Goal: Information Seeking & Learning: Check status

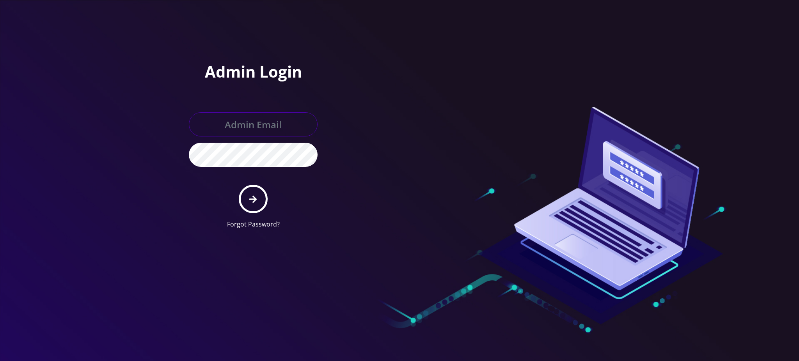
type input "rochelle@teltik.com"
click at [255, 199] on icon "submit" at bounding box center [252, 199] width 7 height 7
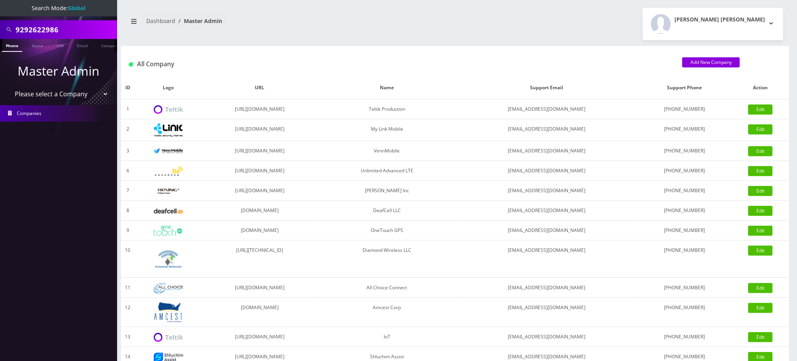
drag, startPoint x: 11, startPoint y: 31, endPoint x: 0, endPoint y: 31, distance: 10.9
click at [0, 31] on div "9292622986" at bounding box center [58, 29] width 117 height 19
paste input "8452130103"
type input "8452130103"
click at [10, 46] on link "Phone" at bounding box center [12, 45] width 20 height 13
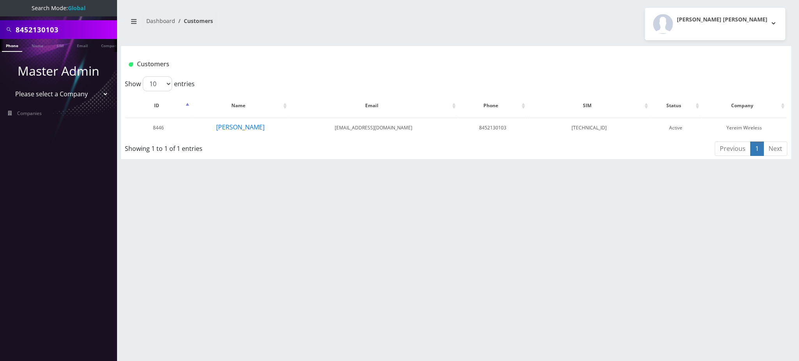
drag, startPoint x: 0, startPoint y: 30, endPoint x: 0, endPoint y: 16, distance: 13.7
click at [0, 27] on div "8452130103" at bounding box center [58, 29] width 117 height 19
click at [11, 46] on link "Phone" at bounding box center [12, 45] width 20 height 13
click at [240, 127] on button "Berish Kozicki" at bounding box center [240, 127] width 49 height 10
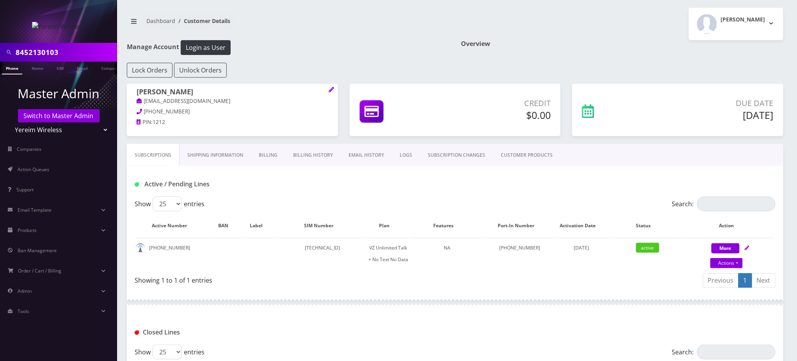
click at [408, 155] on link "LOGS" at bounding box center [406, 155] width 28 height 23
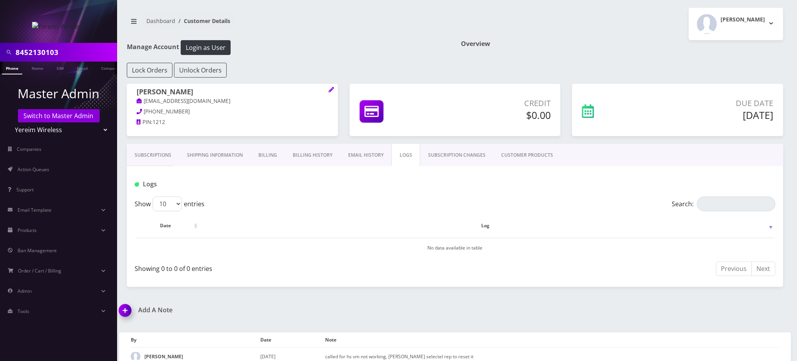
click at [575, 33] on div "[PERSON_NAME] Logout" at bounding box center [622, 24] width 334 height 32
click at [43, 49] on input "8452130103" at bounding box center [66, 52] width 100 height 15
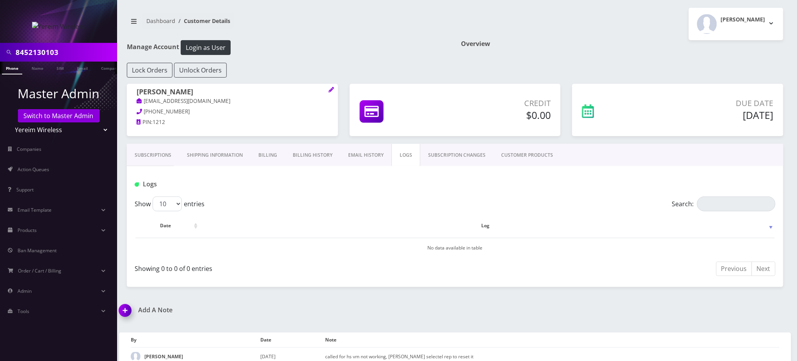
scroll to position [0, 4]
click at [436, 202] on div "Show 10 25 50 100 entries" at bounding box center [295, 204] width 320 height 15
click at [431, 60] on div "Manage Account Login as User" at bounding box center [288, 51] width 334 height 23
click at [337, 38] on div "Dashboard Customer Details [PERSON_NAME] Logout" at bounding box center [455, 24] width 668 height 32
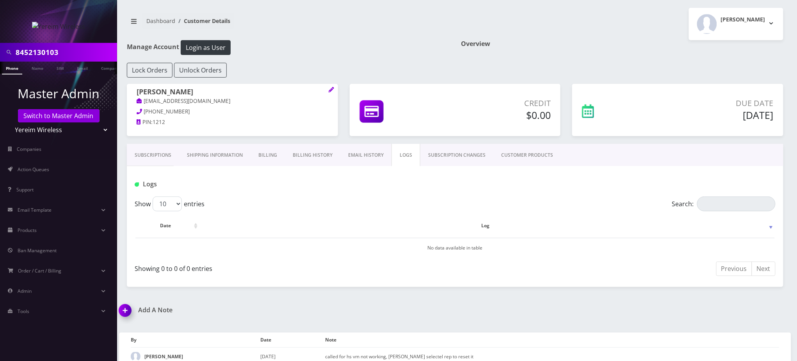
click at [369, 43] on h1 "Manage Account Login as User" at bounding box center [288, 47] width 322 height 15
click at [395, 47] on h1 "Manage Account Login as User" at bounding box center [288, 47] width 322 height 15
click at [378, 41] on h1 "Manage Account Login as User" at bounding box center [288, 47] width 322 height 15
click at [369, 39] on div "Dashboard Customer Details [PERSON_NAME] Logout" at bounding box center [455, 24] width 668 height 32
click at [352, 37] on div "Dashboard Customer Details [PERSON_NAME] Logout" at bounding box center [455, 24] width 668 height 32
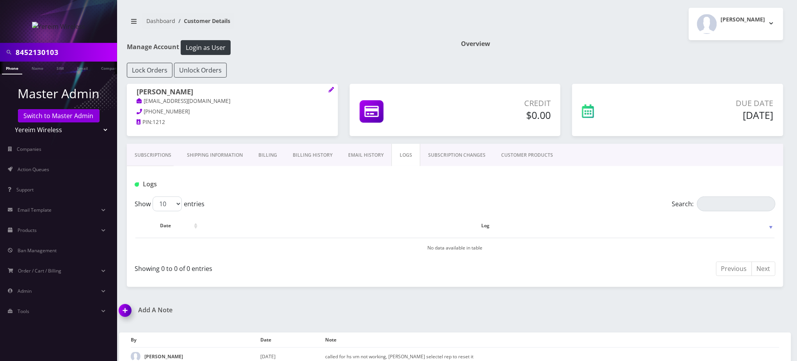
click at [478, 190] on div "Logs" at bounding box center [455, 181] width 656 height 30
click at [162, 157] on link "Subscriptions" at bounding box center [153, 155] width 52 height 23
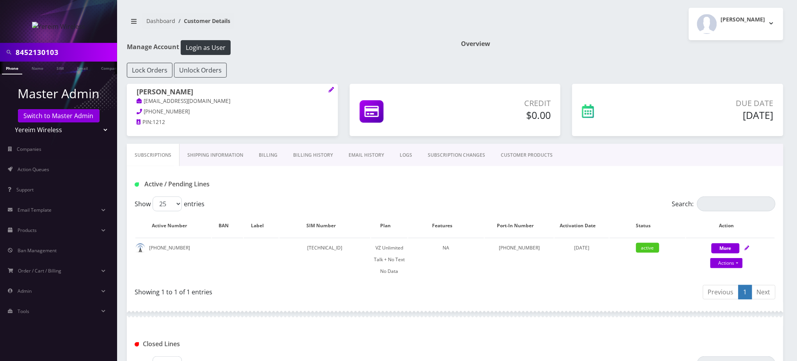
click at [367, 60] on div "Manage Account Login as User" at bounding box center [288, 51] width 334 height 23
click at [383, 37] on div "Dashboard Customer Details [PERSON_NAME] Logout" at bounding box center [455, 24] width 668 height 32
click at [351, 6] on div "8452130103 Phone Name SIM Email Company Customer Dashboard Customer Details [PE…" at bounding box center [455, 275] width 684 height 550
